Goal: Task Accomplishment & Management: Use online tool/utility

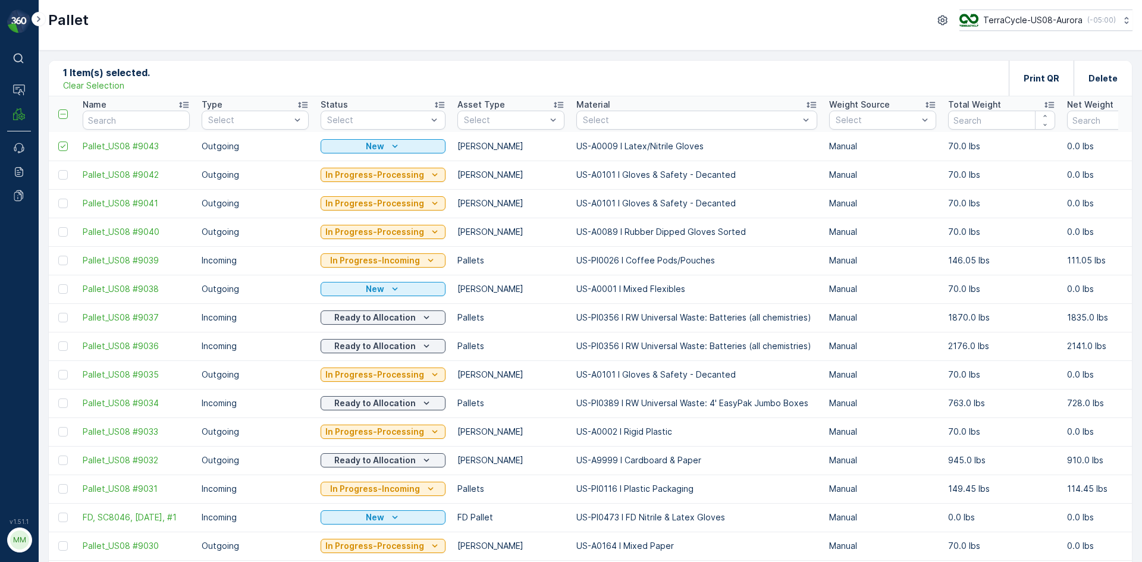
click at [108, 82] on p "Clear Selection" at bounding box center [93, 86] width 61 height 12
click at [127, 80] on p "Add" at bounding box center [125, 78] width 17 height 12
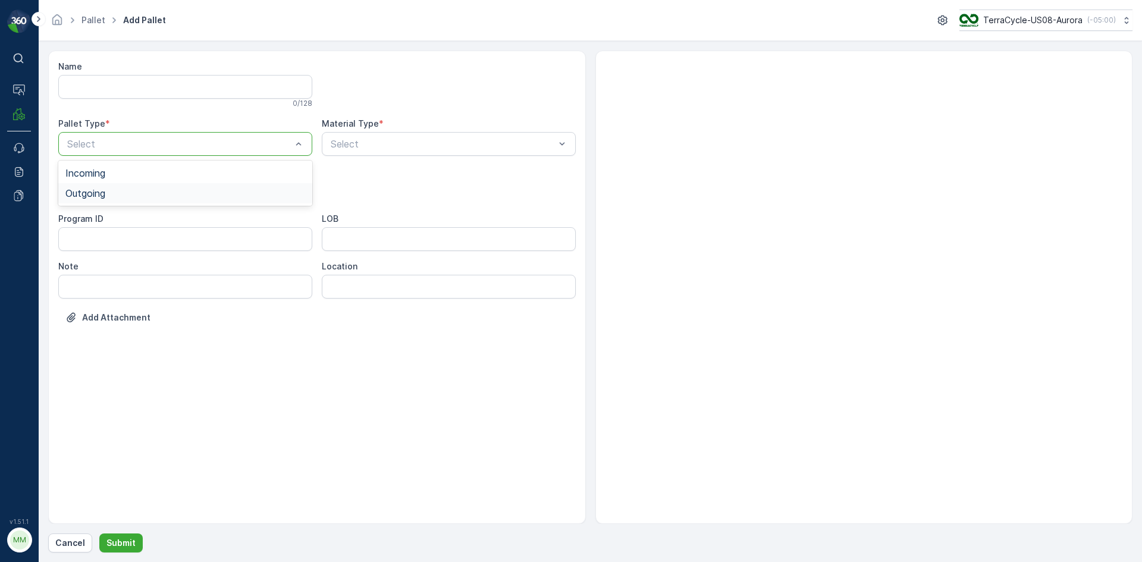
click at [98, 190] on span "Outgoing" at bounding box center [85, 193] width 40 height 11
click at [80, 239] on span "Bales" at bounding box center [105, 241] width 80 height 11
type input "9999"
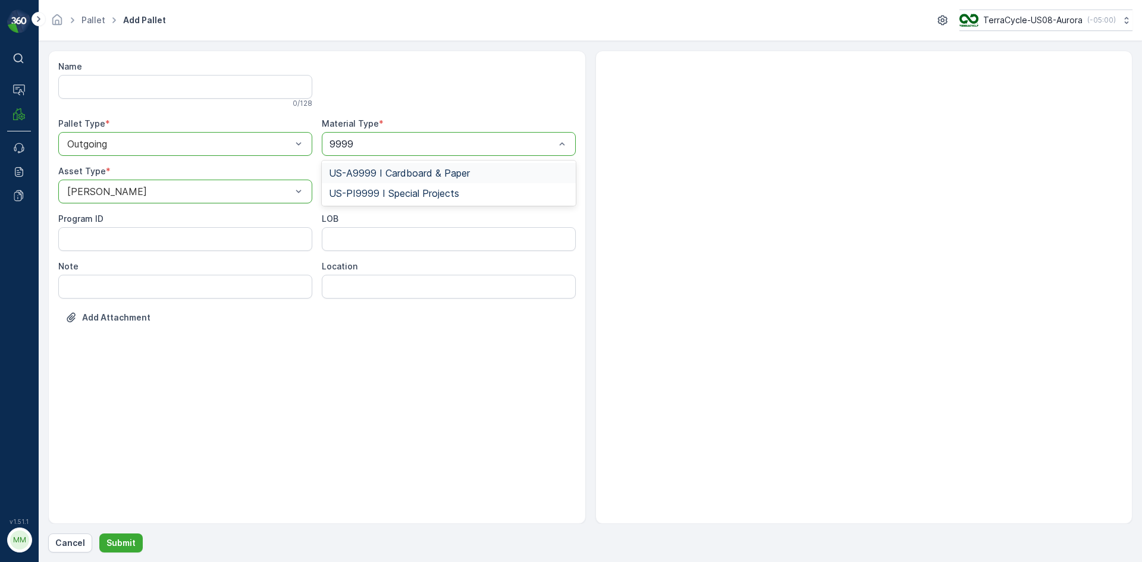
click at [412, 168] on span "US-A9999 I Cardboard & Paper" at bounding box center [399, 173] width 141 height 11
click at [115, 542] on p "Submit" at bounding box center [120, 543] width 29 height 12
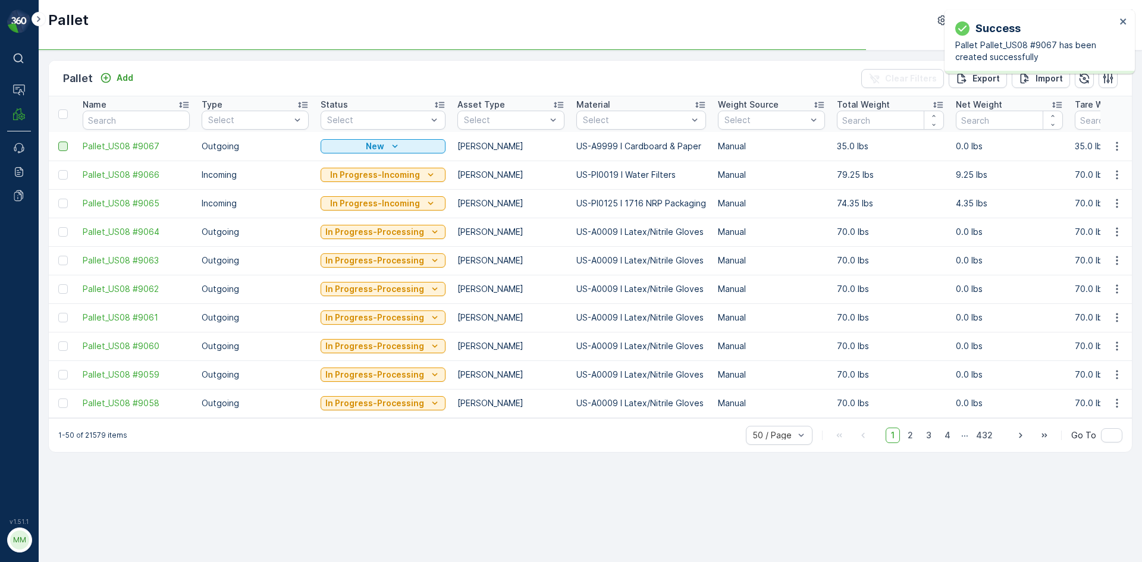
click at [67, 143] on div at bounding box center [63, 147] width 10 height 10
click at [58, 142] on input "checkbox" at bounding box center [58, 142] width 0 height 0
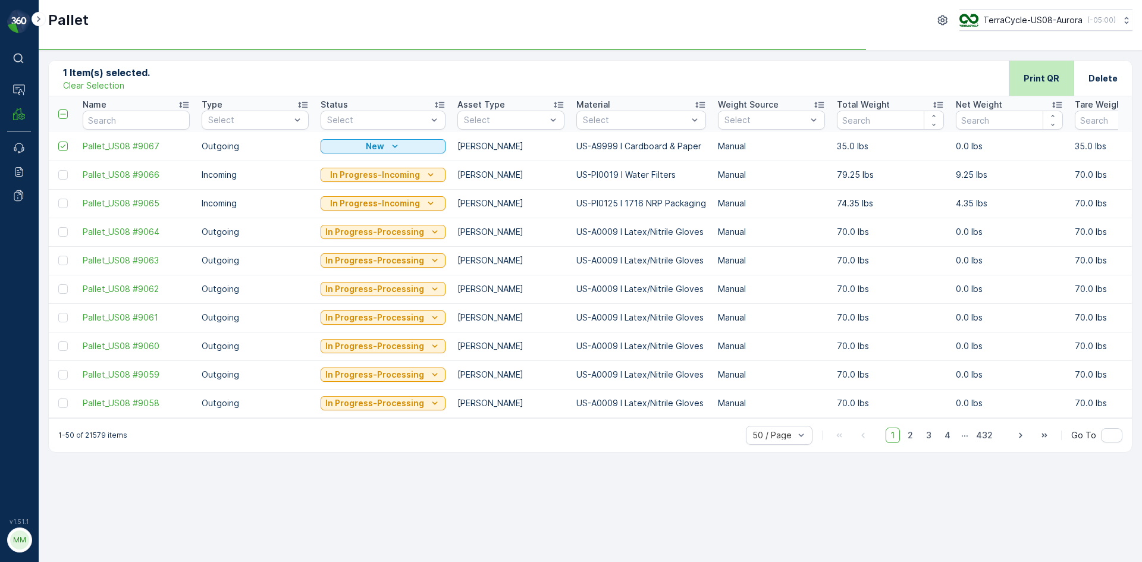
click at [1055, 74] on p "Print QR" at bounding box center [1042, 79] width 36 height 12
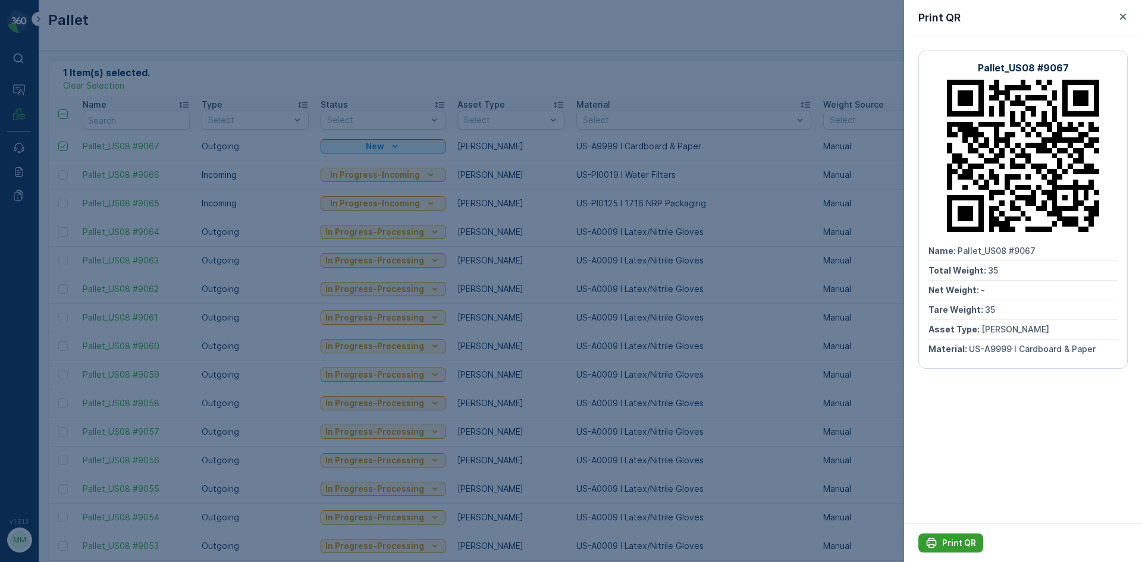
click at [945, 539] on p "Print QR" at bounding box center [959, 543] width 34 height 12
click at [1123, 21] on icon "button" at bounding box center [1123, 17] width 12 height 12
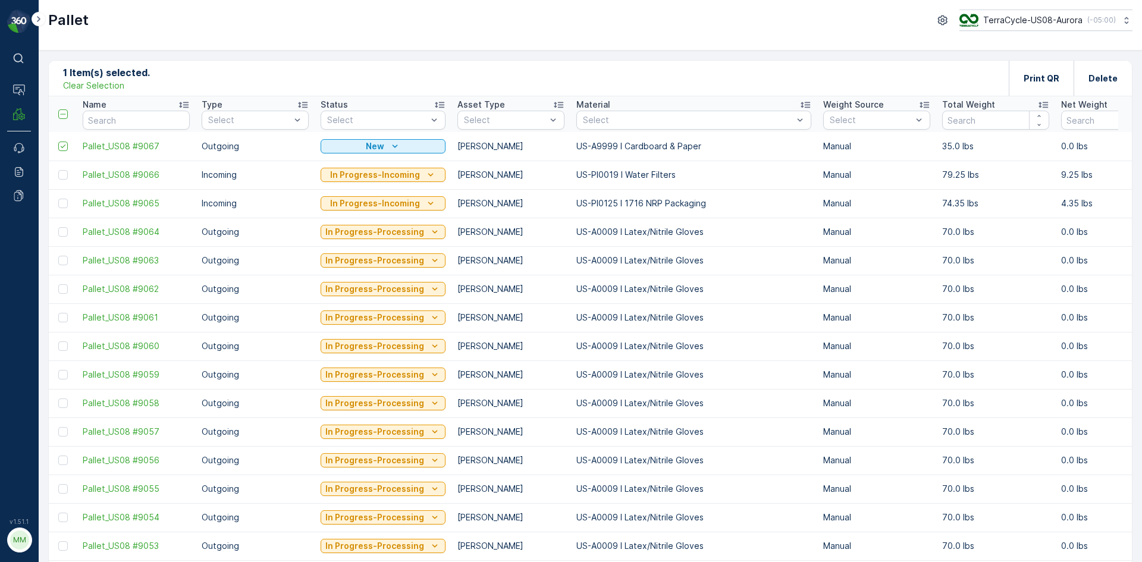
click at [129, 88] on div "Clear Selection" at bounding box center [106, 86] width 87 height 12
click at [145, 80] on div "Clear Selection" at bounding box center [106, 86] width 87 height 12
click at [108, 81] on p "Clear Selection" at bounding box center [93, 86] width 61 height 12
click at [130, 77] on p "Add" at bounding box center [125, 78] width 17 height 12
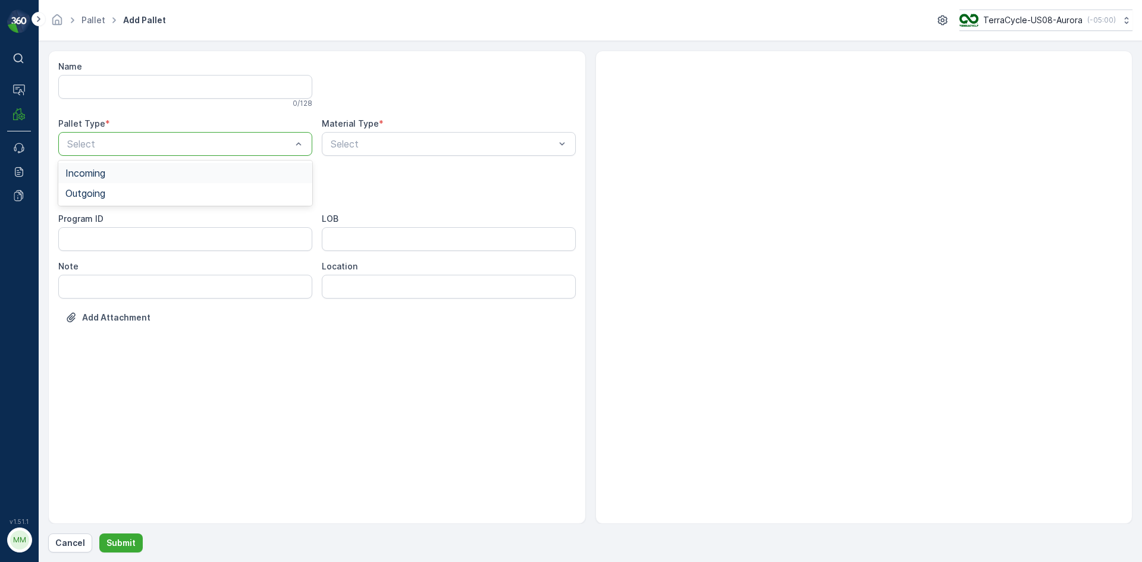
click at [192, 147] on div at bounding box center [179, 144] width 227 height 11
click at [153, 147] on div at bounding box center [179, 144] width 227 height 11
click at [104, 194] on span "Outgoing" at bounding box center [85, 193] width 40 height 11
click at [93, 219] on span "Gaylord" at bounding box center [105, 220] width 80 height 11
type input "101"
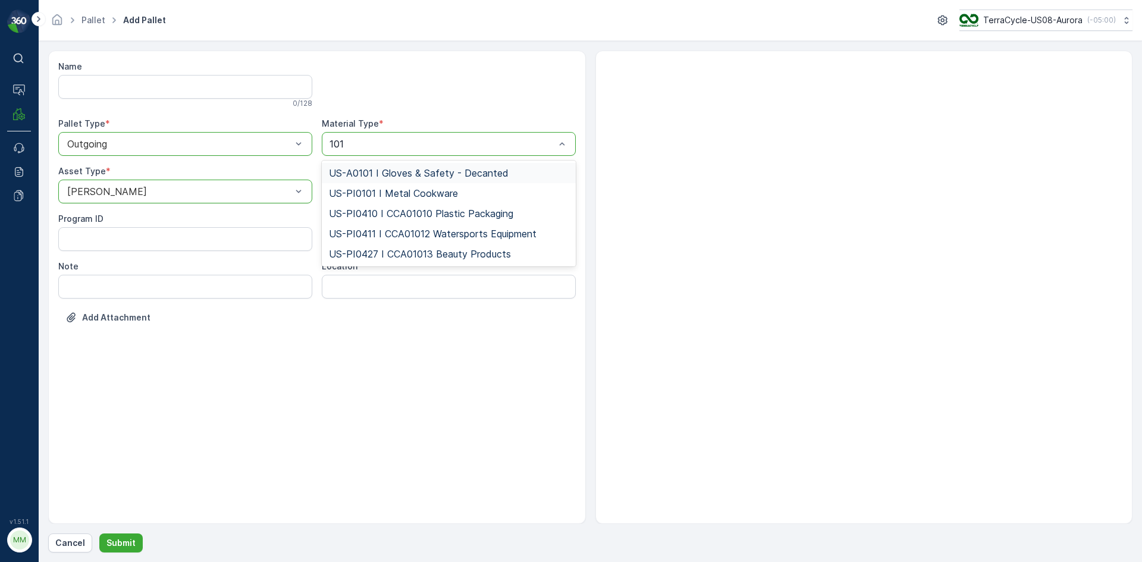
click at [430, 169] on span "US-A0101 I Gloves & Safety - Decanted" at bounding box center [419, 173] width 180 height 11
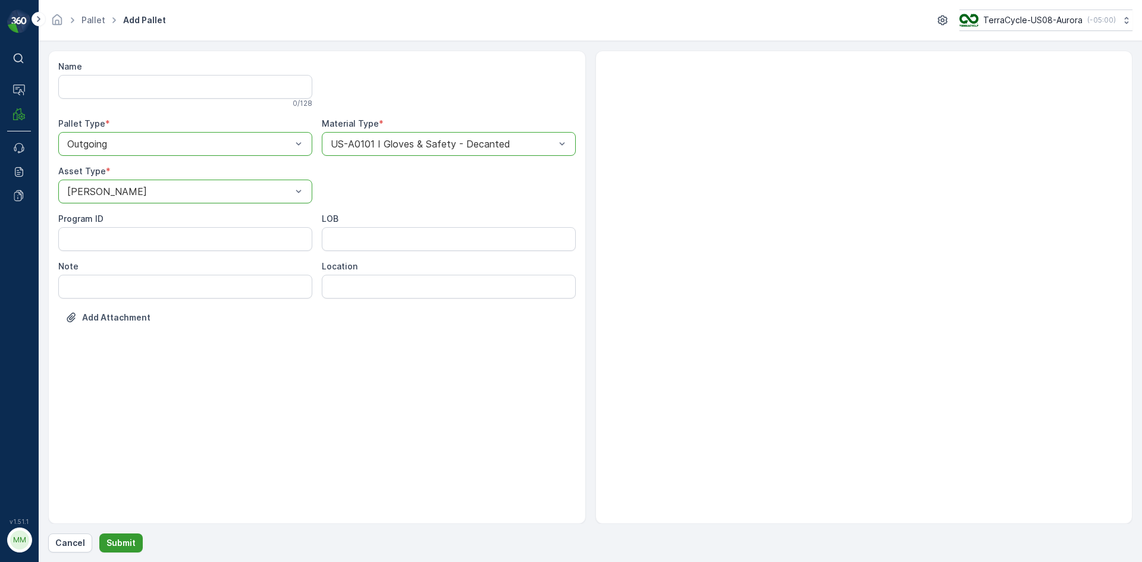
click at [112, 533] on button "Submit" at bounding box center [120, 542] width 43 height 19
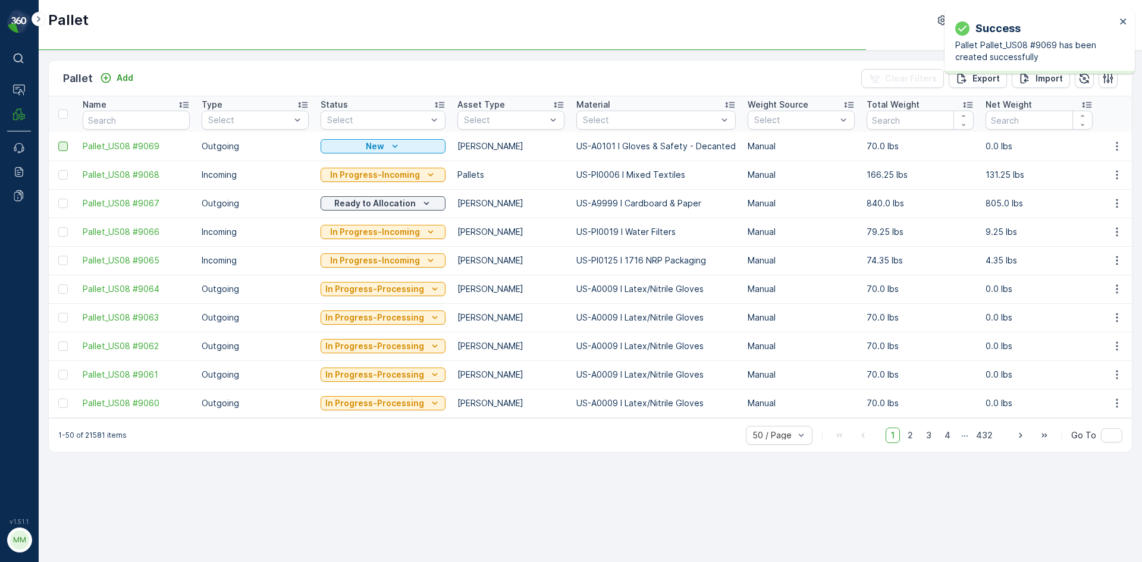
click at [63, 147] on div at bounding box center [63, 147] width 10 height 10
click at [58, 142] on input "checkbox" at bounding box center [58, 142] width 0 height 0
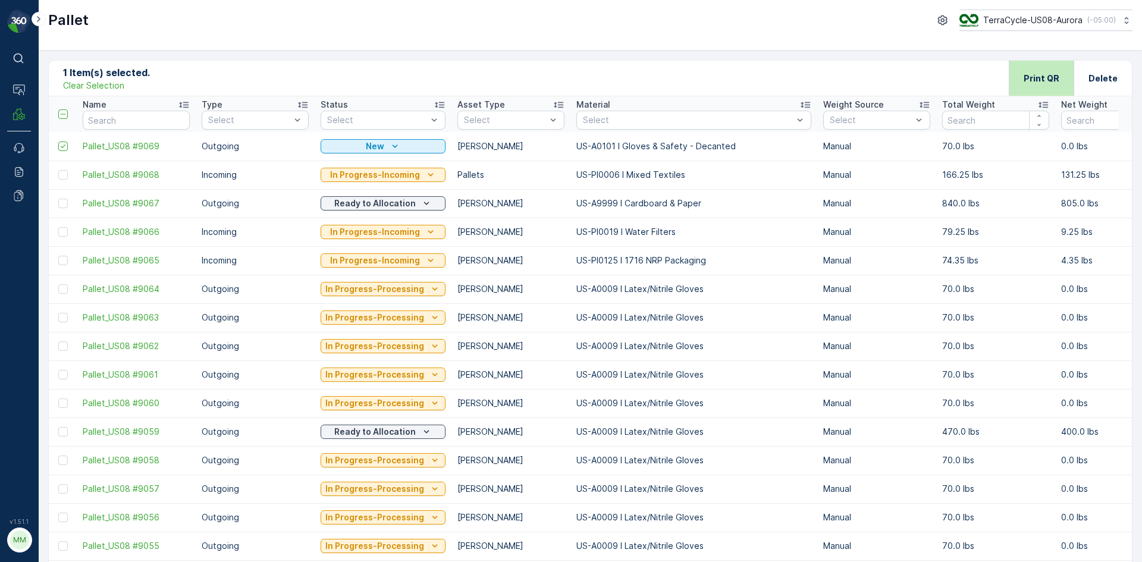
click at [1027, 74] on p "Print QR" at bounding box center [1042, 79] width 36 height 12
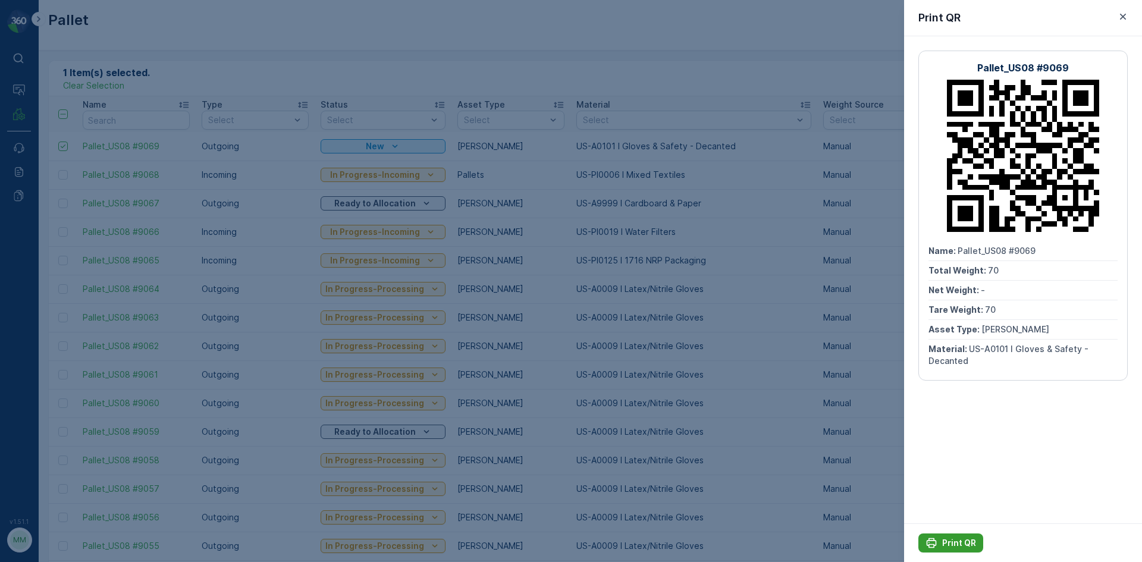
click at [954, 536] on button "Print QR" at bounding box center [950, 542] width 65 height 19
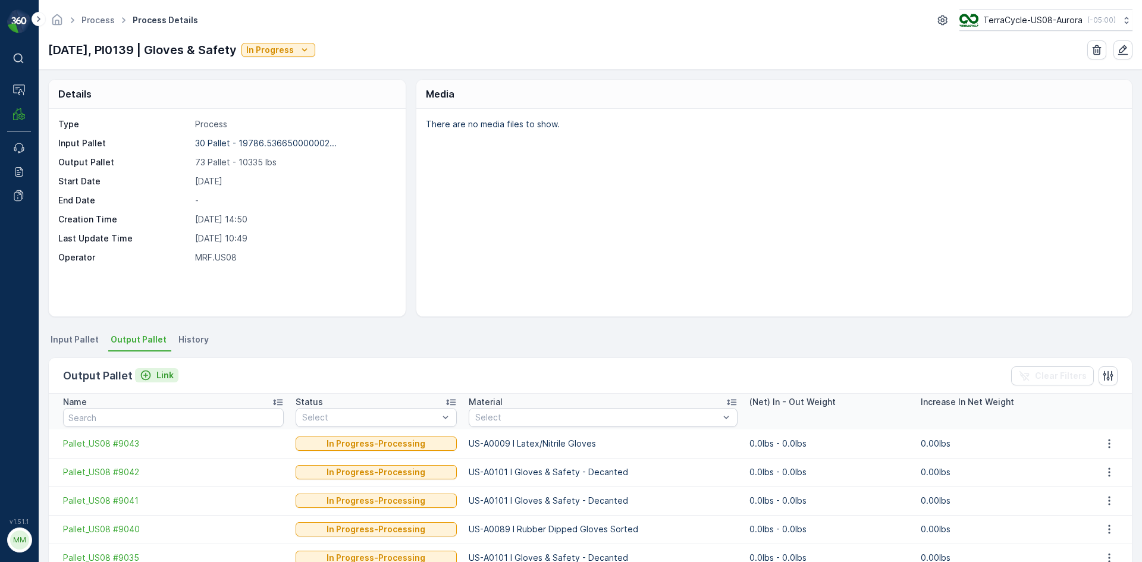
click at [164, 375] on p "Link" at bounding box center [164, 375] width 17 height 12
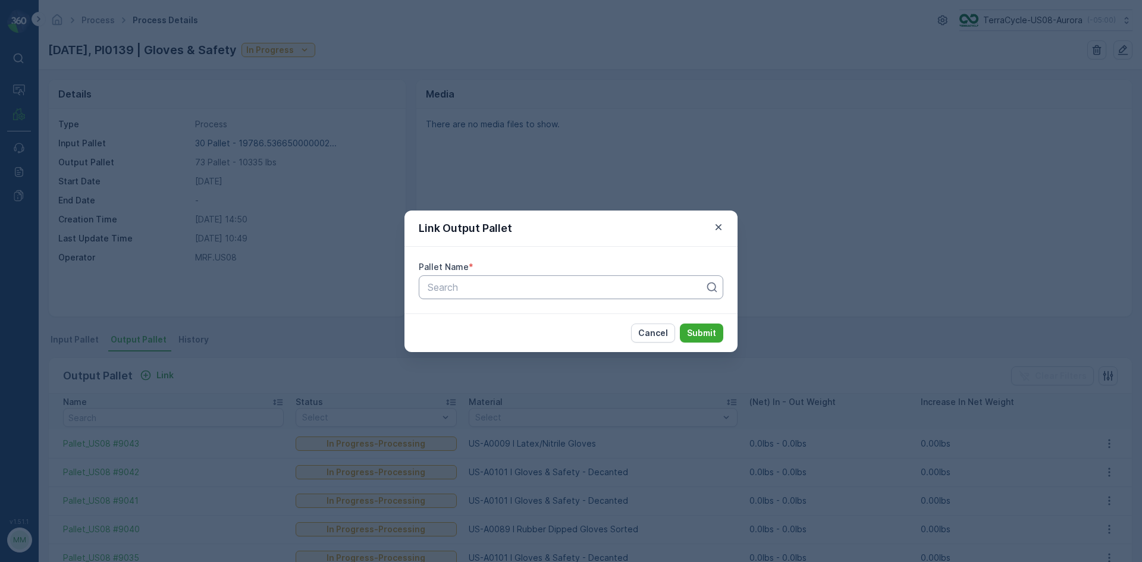
click at [546, 285] on div at bounding box center [566, 287] width 280 height 11
type input "9069"
click at [517, 313] on div "Pallet_US08 #9069" at bounding box center [571, 316] width 290 height 11
click at [713, 335] on p "Submit" at bounding box center [701, 333] width 29 height 12
